Goal: Find specific page/section: Find specific page/section

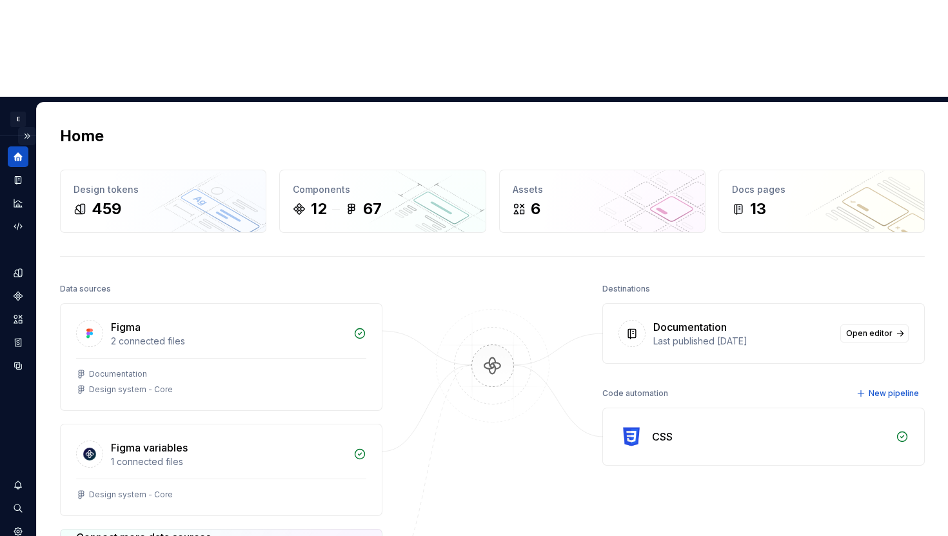
click at [28, 127] on button "Expand sidebar" at bounding box center [27, 136] width 18 height 18
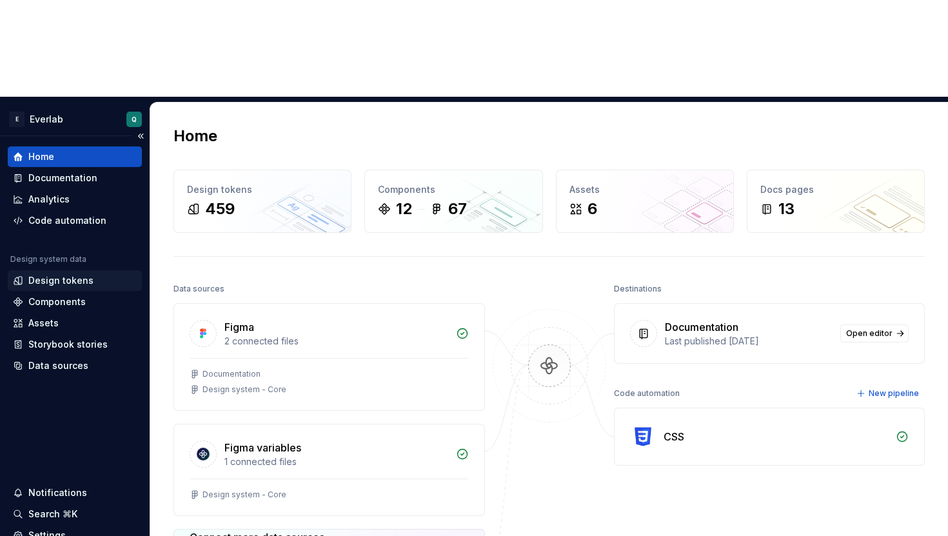
click at [55, 274] on div "Design tokens" at bounding box center [60, 280] width 65 height 13
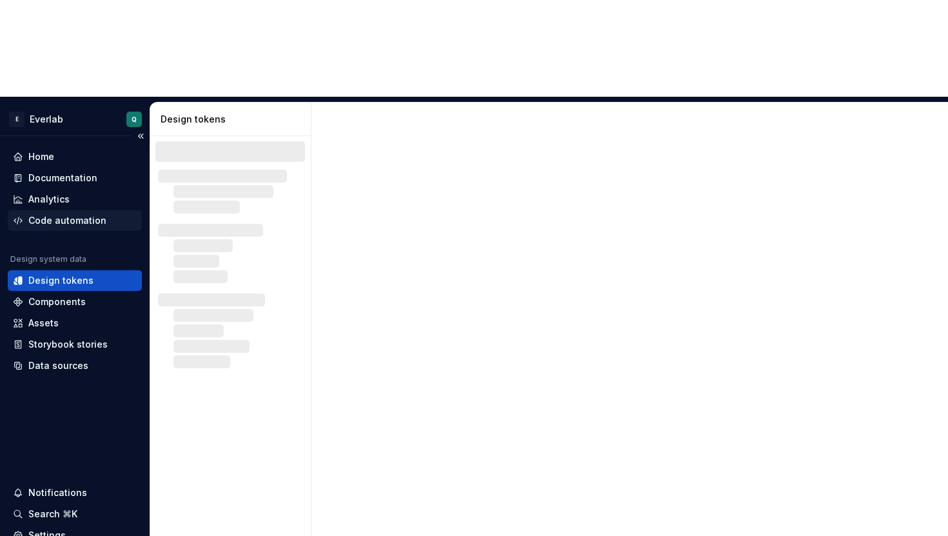
click at [51, 214] on div "Code automation" at bounding box center [67, 220] width 78 height 13
click at [64, 214] on div "Code automation" at bounding box center [67, 220] width 78 height 13
